Goal: Register for event/course

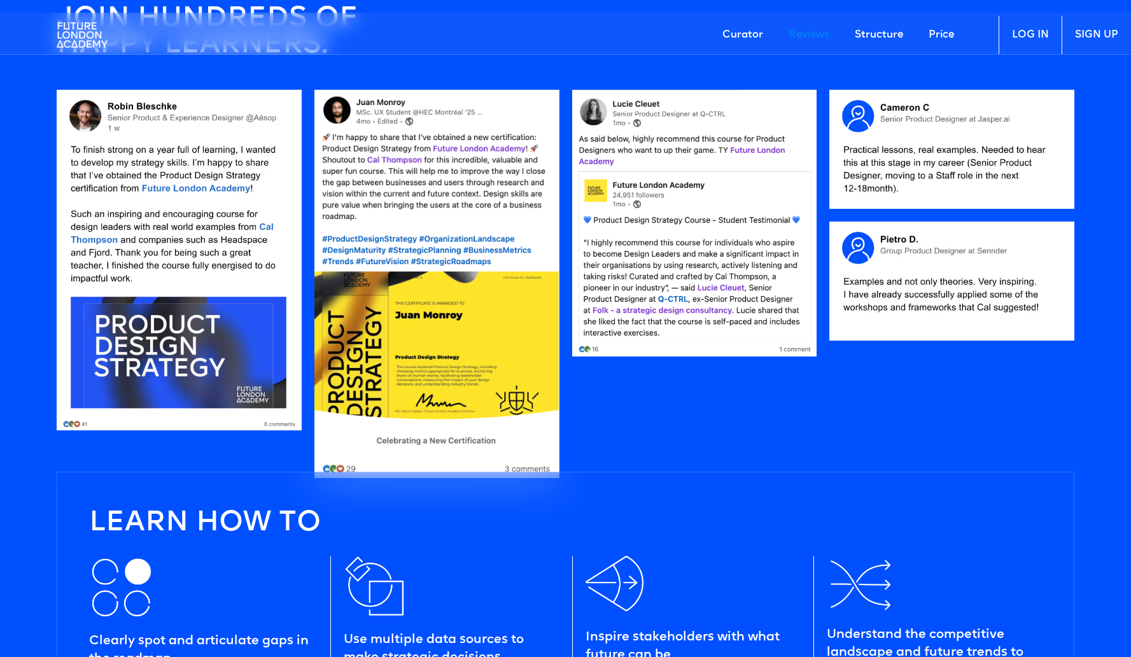
scroll to position [1127, 0]
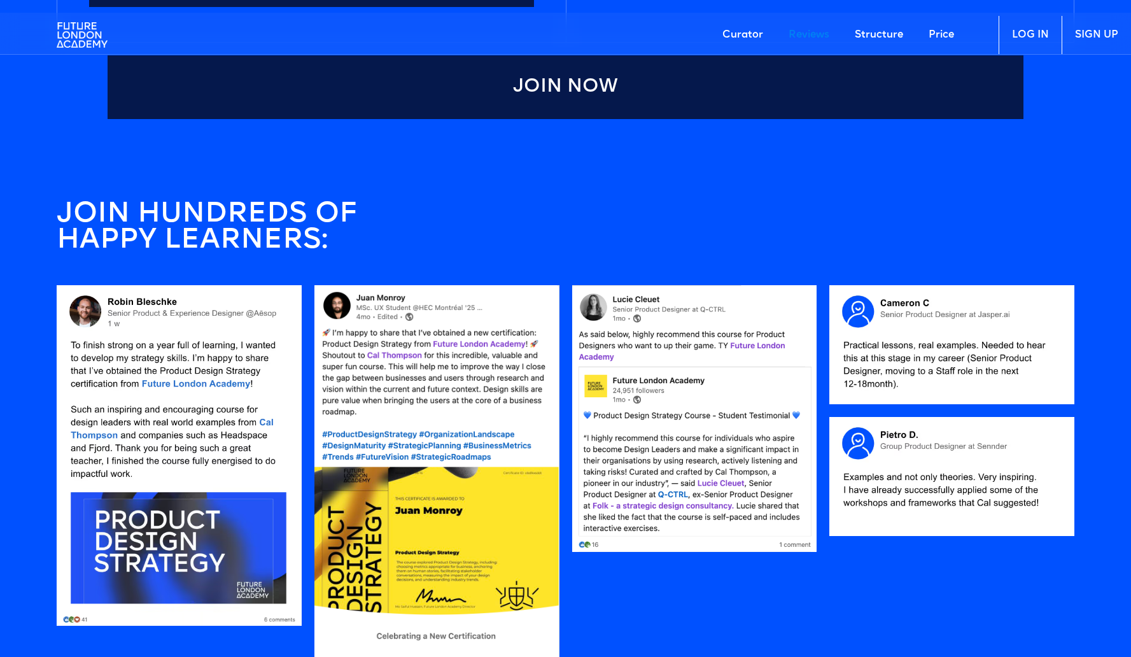
click at [748, 34] on link "Curator" at bounding box center [743, 35] width 66 height 38
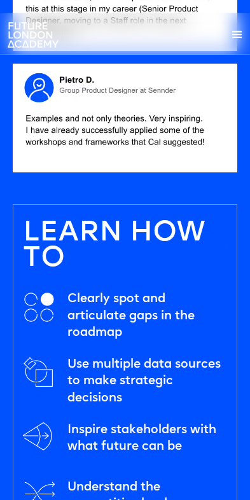
scroll to position [2678, 0]
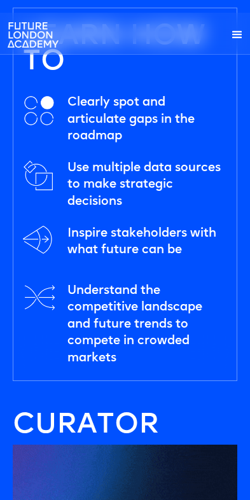
click at [240, 34] on div "menu" at bounding box center [237, 34] width 15 height 15
click at [236, 34] on div "menu" at bounding box center [230, 34] width 15 height 15
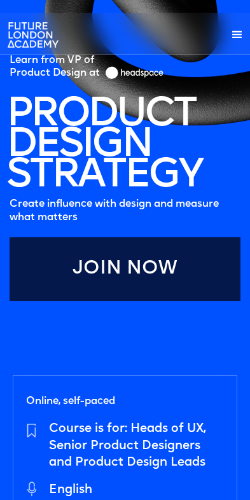
scroll to position [0, 0]
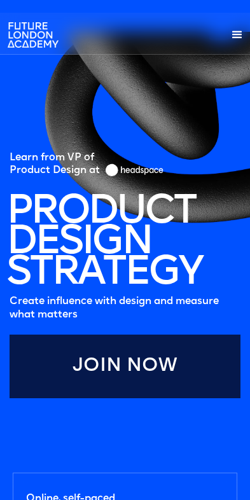
click at [195, 352] on link "Join Now" at bounding box center [125, 367] width 231 height 64
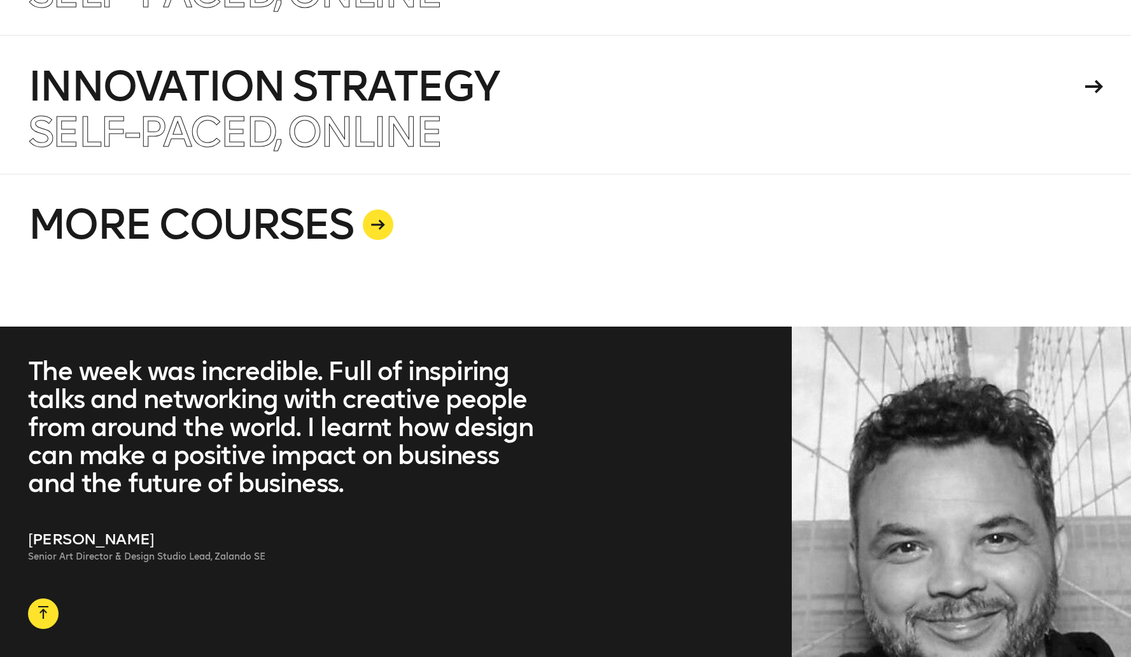
scroll to position [3469, 0]
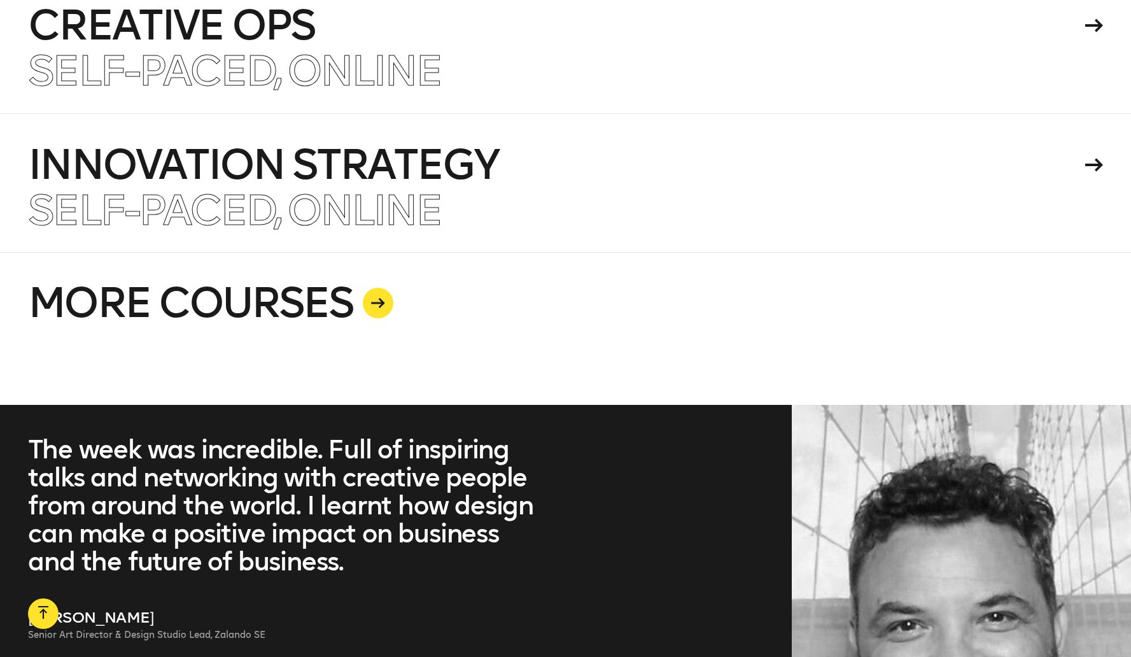
click at [376, 298] on icon at bounding box center [378, 303] width 14 height 10
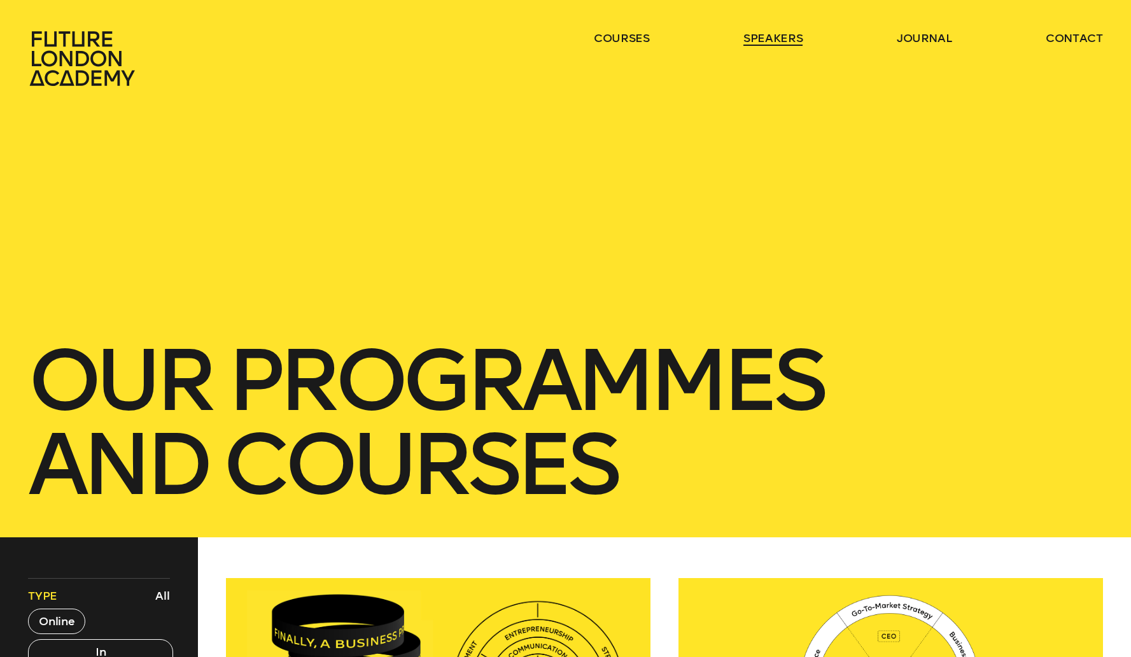
click at [777, 36] on link "speakers" at bounding box center [773, 38] width 59 height 15
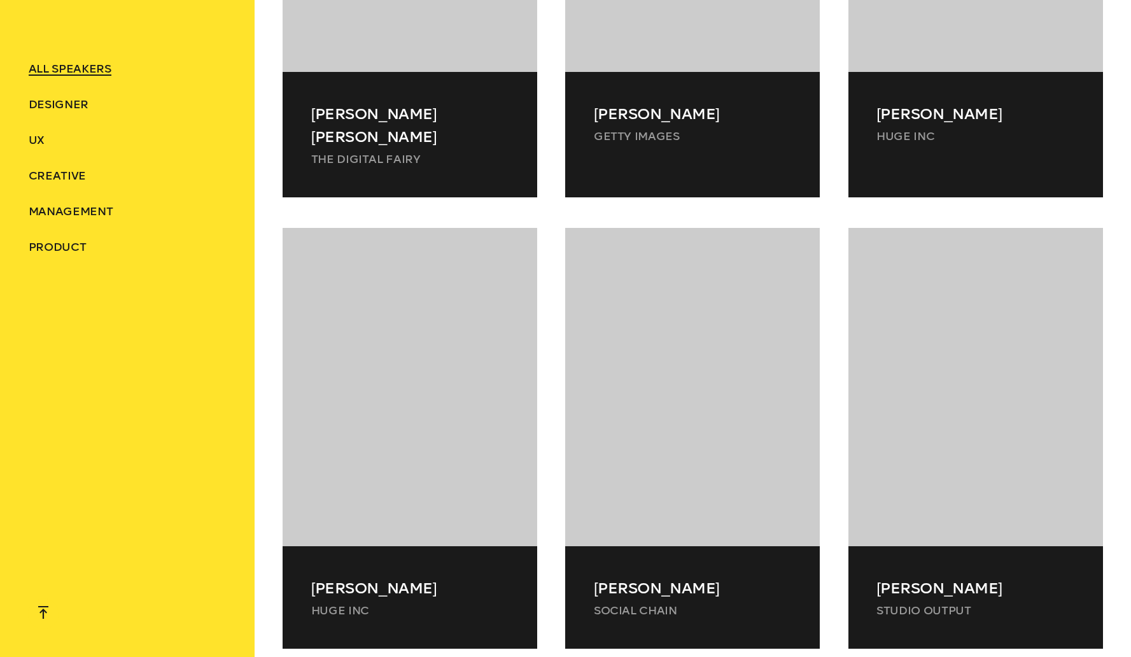
scroll to position [13332, 0]
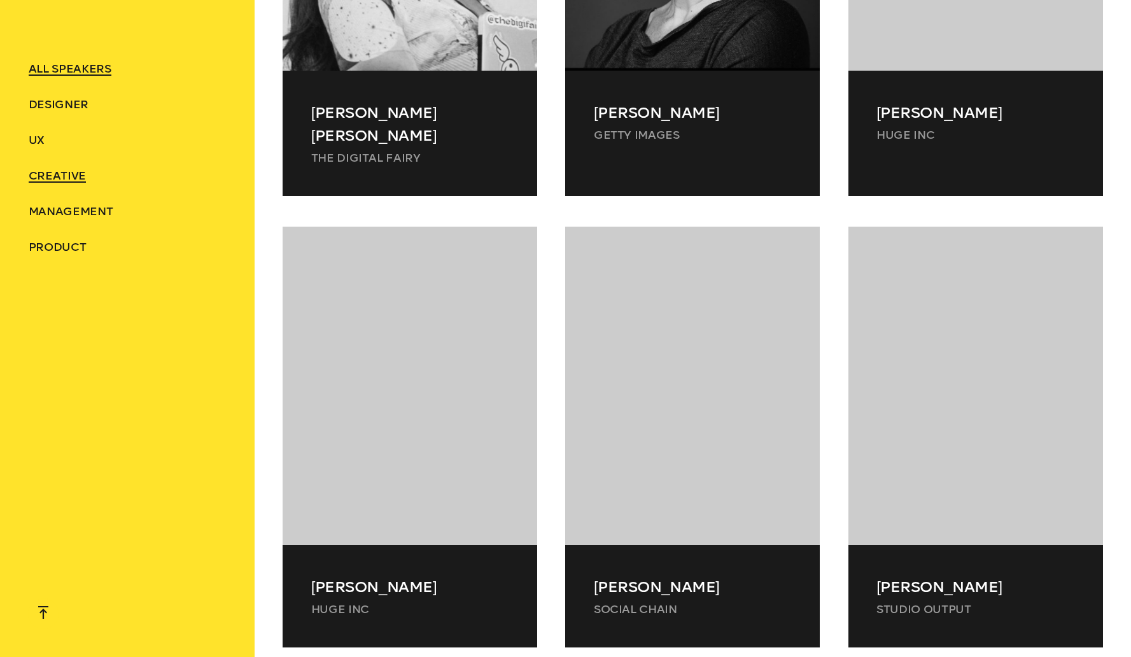
click at [68, 174] on span "Creative" at bounding box center [57, 176] width 57 height 14
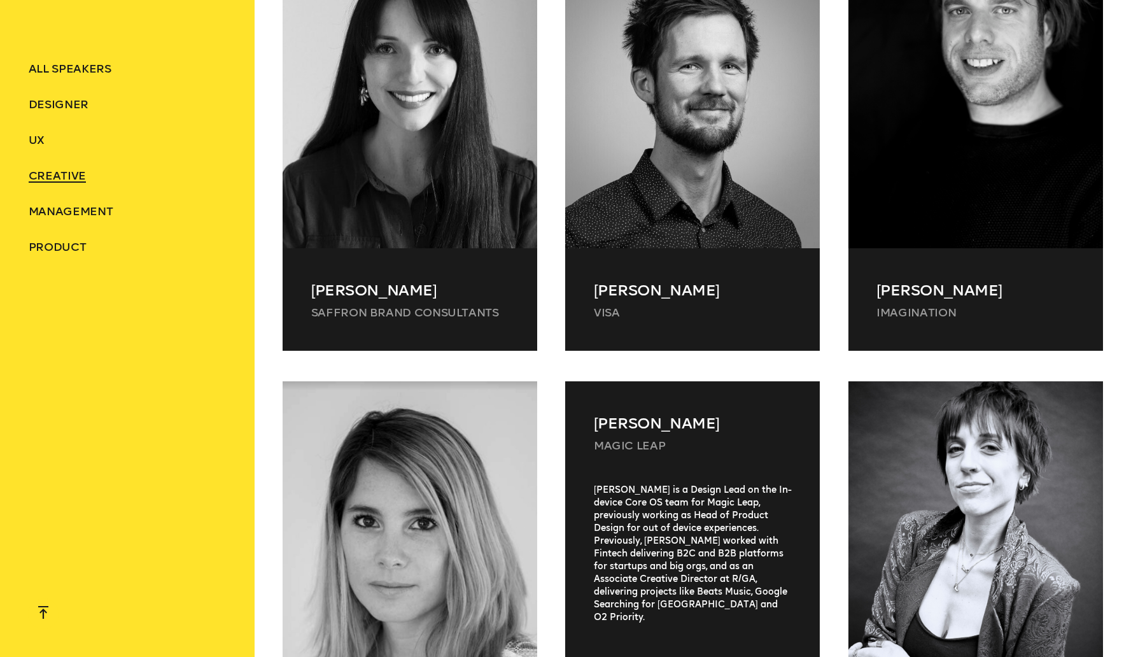
scroll to position [2543, 0]
